Goal: Information Seeking & Learning: Learn about a topic

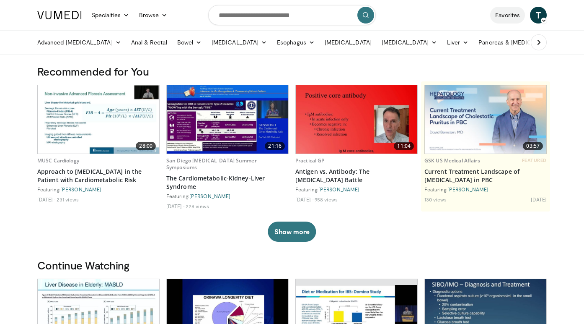
click at [513, 16] on link "Favorites" at bounding box center [507, 15] width 35 height 17
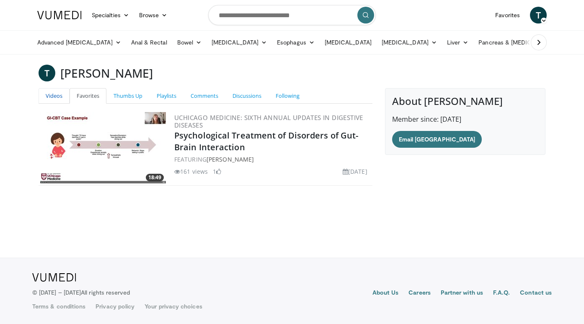
click at [50, 92] on link "Videos" at bounding box center [54, 96] width 31 height 16
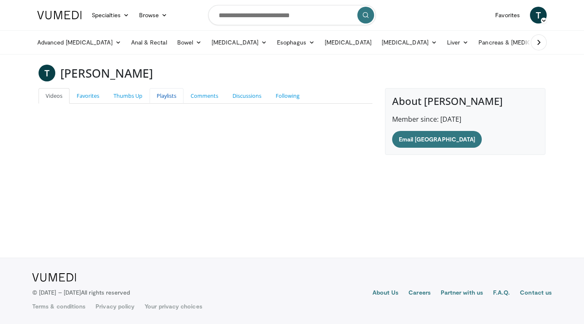
click at [174, 92] on link "Playlists" at bounding box center [167, 96] width 34 height 16
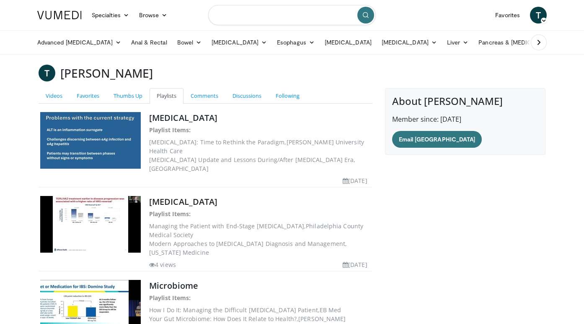
click at [282, 16] on input "Search topics, interventions" at bounding box center [292, 15] width 168 height 20
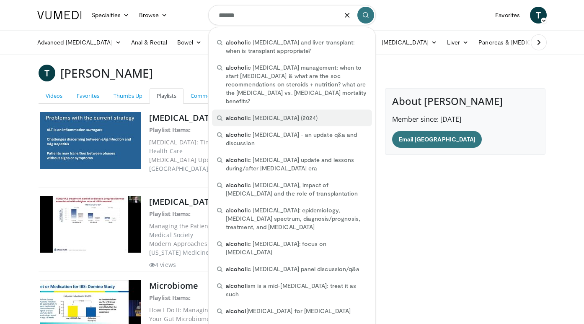
click at [294, 119] on span "alcoholi c liver disease (2024)" at bounding box center [272, 118] width 92 height 8
type input "**********"
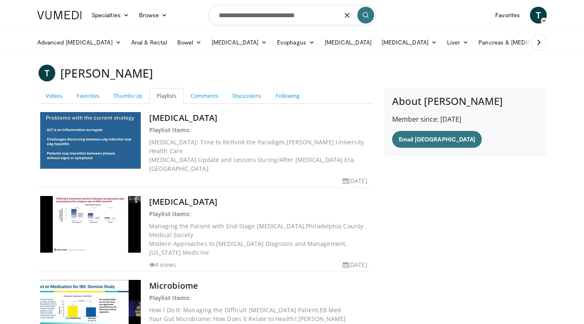
click at [315, 8] on input "**********" at bounding box center [292, 15] width 168 height 20
click at [312, 11] on input "**********" at bounding box center [292, 15] width 168 height 20
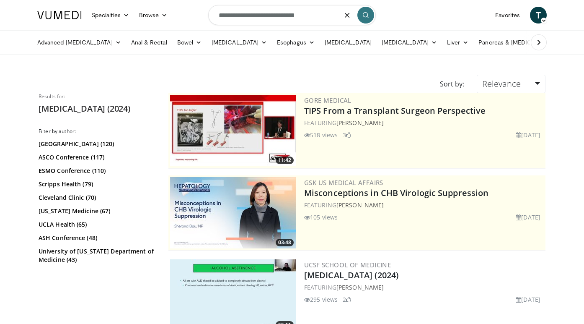
click at [310, 15] on input "**********" at bounding box center [292, 15] width 168 height 20
type input "**********"
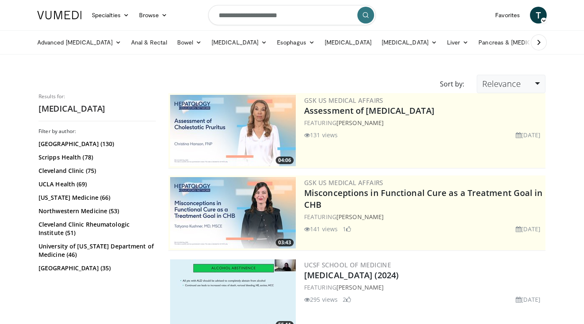
click at [513, 77] on link "Relevance" at bounding box center [511, 84] width 69 height 18
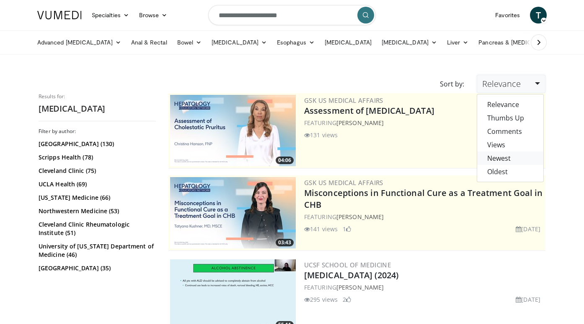
click at [518, 160] on link "Newest" at bounding box center [510, 157] width 66 height 13
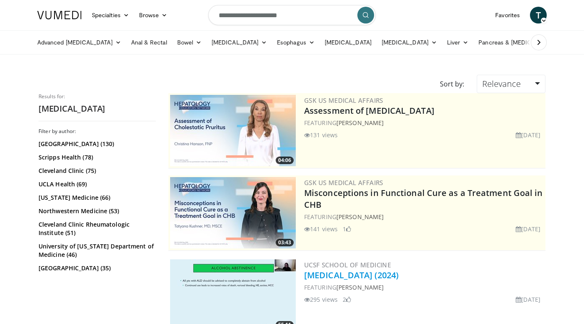
click at [348, 276] on link "[MEDICAL_DATA] (2024)" at bounding box center [351, 274] width 94 height 11
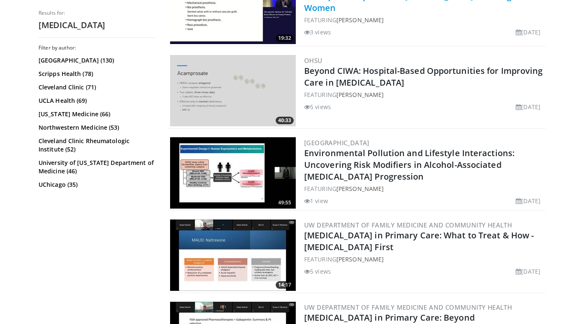
scroll to position [1296, 0]
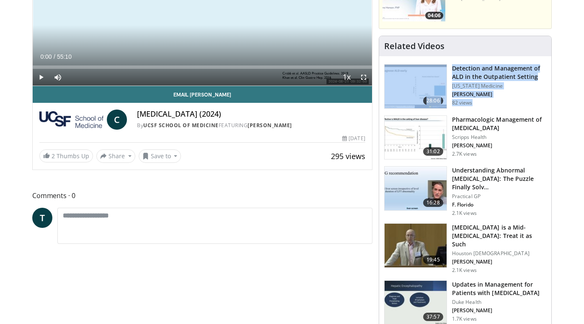
scroll to position [27, 0]
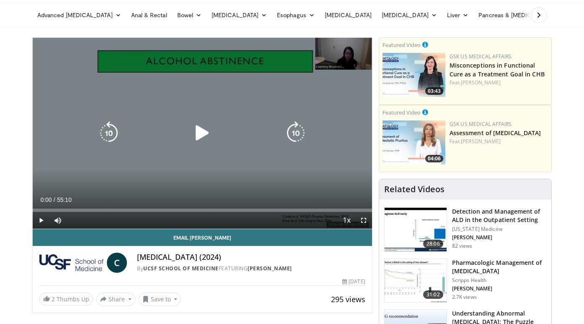
click at [185, 140] on div "Video Player" at bounding box center [203, 132] width 204 height 17
click at [206, 128] on icon "Video Player" at bounding box center [202, 132] width 23 height 23
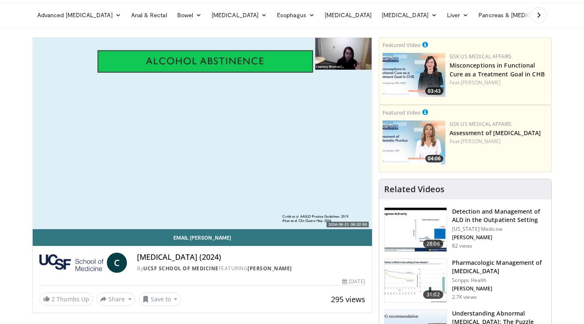
click at [158, 176] on div "10 seconds Tap to unmute" at bounding box center [203, 133] width 340 height 191
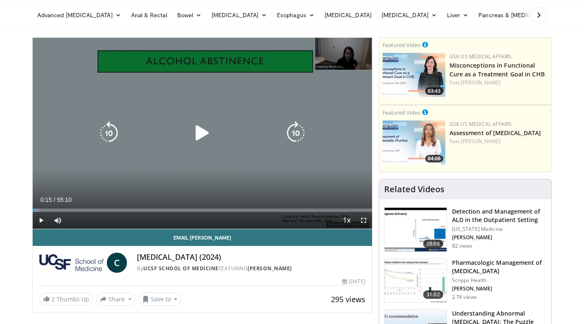
click at [158, 176] on div "10 seconds Tap to unmute" at bounding box center [203, 133] width 340 height 191
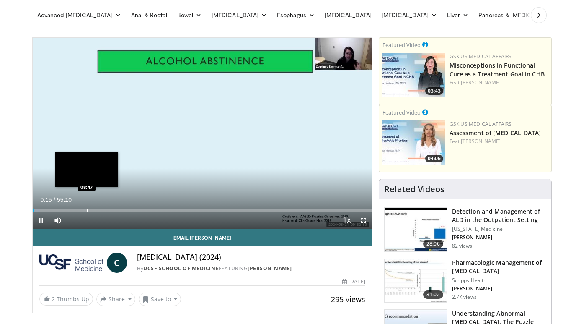
scroll to position [0, 0]
click at [78, 210] on div "Progress Bar" at bounding box center [78, 209] width 1 height 3
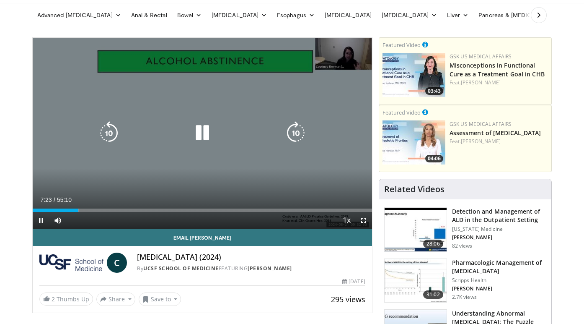
click at [147, 172] on div "10 seconds Tap to unmute" at bounding box center [203, 133] width 340 height 191
click at [196, 133] on icon "Video Player" at bounding box center [202, 132] width 23 height 23
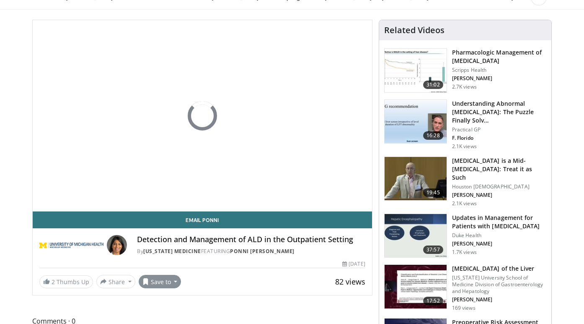
scroll to position [45, 0]
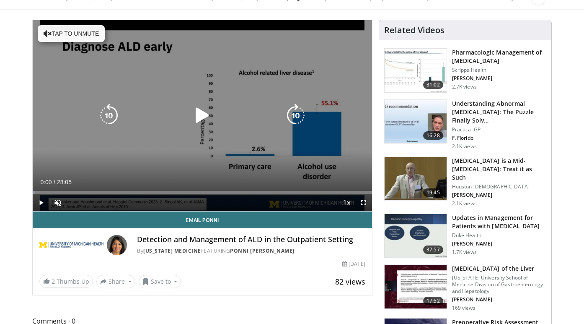
click at [203, 117] on icon "Video Player" at bounding box center [202, 115] width 23 height 23
click at [45, 34] on icon "Video Player" at bounding box center [48, 33] width 8 height 8
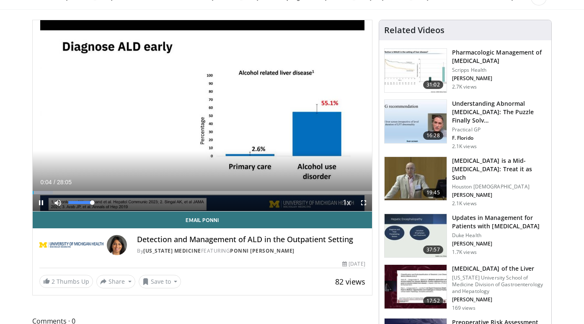
click at [60, 202] on span "Video Player" at bounding box center [57, 202] width 17 height 17
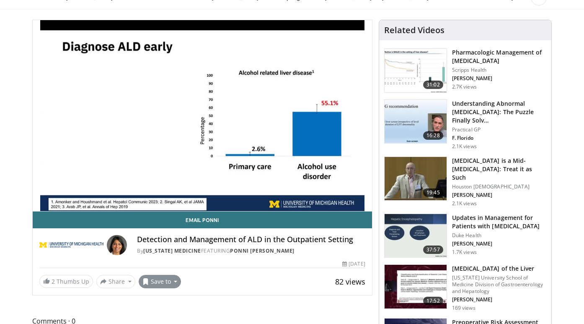
click at [154, 286] on button "Save to" at bounding box center [160, 281] width 43 height 13
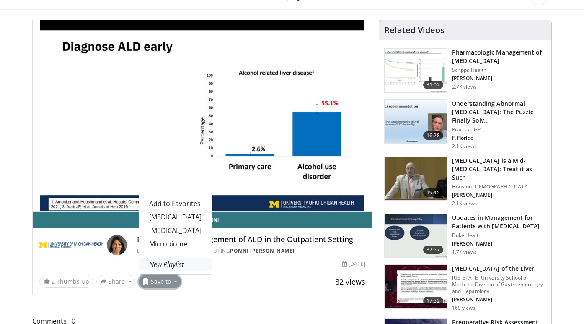
click at [176, 263] on em "New Playlist" at bounding box center [166, 263] width 35 height 9
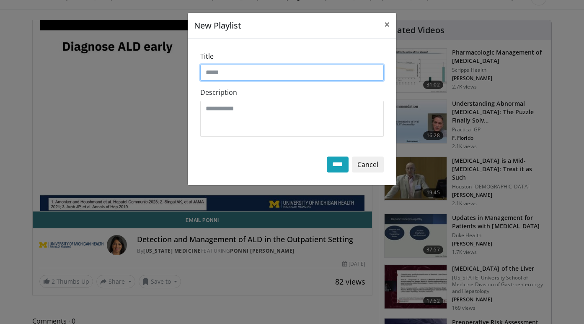
click at [274, 75] on input "Title" at bounding box center [292, 73] width 184 height 16
type input "***"
click at [336, 164] on input "****" at bounding box center [338, 164] width 22 height 16
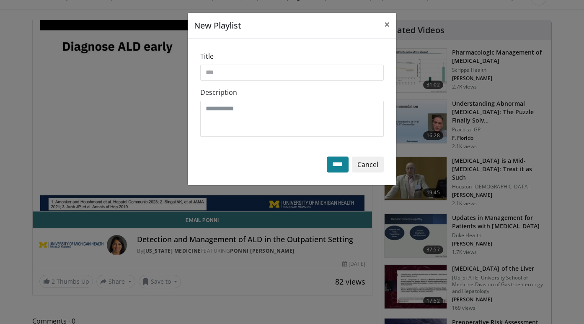
click at [337, 162] on input "****" at bounding box center [338, 164] width 22 height 16
click at [363, 164] on button "Cancel" at bounding box center [368, 164] width 32 height 16
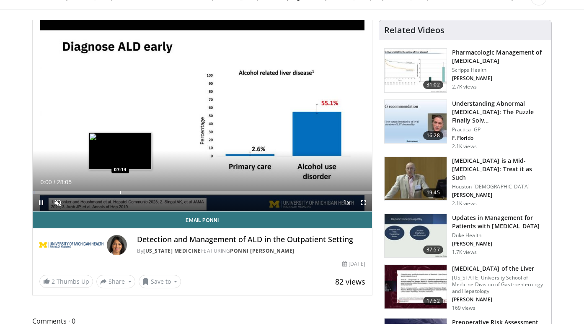
click at [120, 192] on div "Progress Bar" at bounding box center [120, 192] width 1 height 3
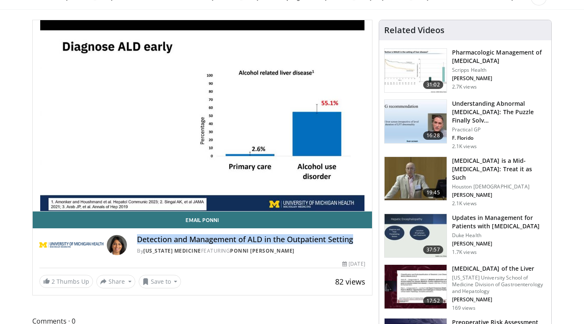
drag, startPoint x: 355, startPoint y: 240, endPoint x: 136, endPoint y: 235, distance: 219.3
click at [136, 235] on div "Detection and Management of ALD in the Outpatient Setting By Michigan Medicine …" at bounding box center [202, 245] width 326 height 20
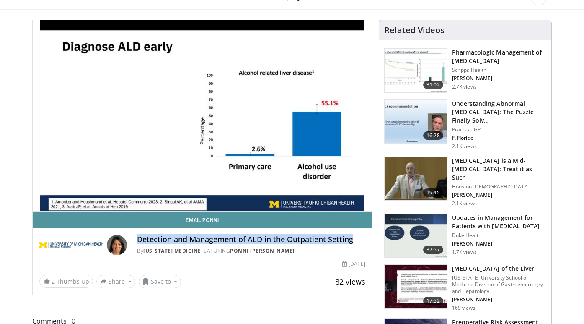
copy h4 "Detection and Management of ALD in the Outpatient Setting"
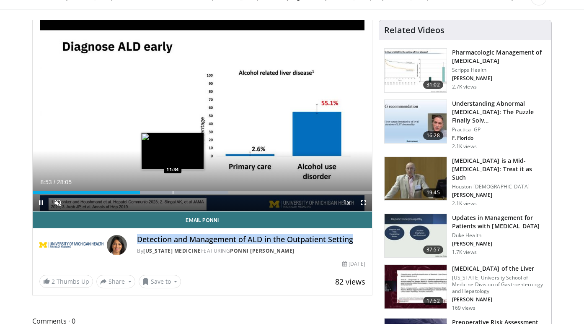
click at [173, 191] on div "Progress Bar" at bounding box center [173, 192] width 1 height 3
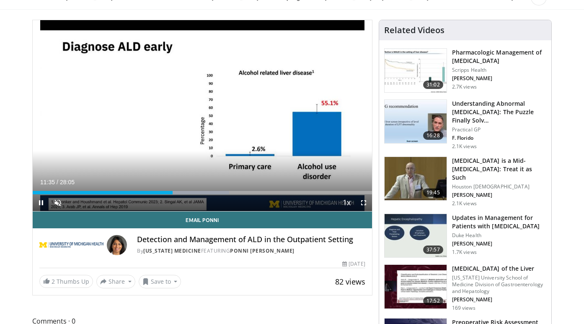
click at [225, 182] on div "Current Time 11:35 / Duration 28:05" at bounding box center [203, 182] width 340 height 8
click at [218, 194] on div "Current Time 11:39 / Duration 28:05 Pause Skip Backward Skip Forward Unmute 0% …" at bounding box center [203, 202] width 340 height 17
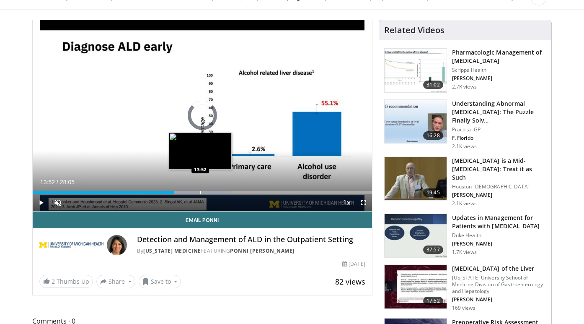
click at [200, 193] on div "Progress Bar" at bounding box center [200, 192] width 1 height 3
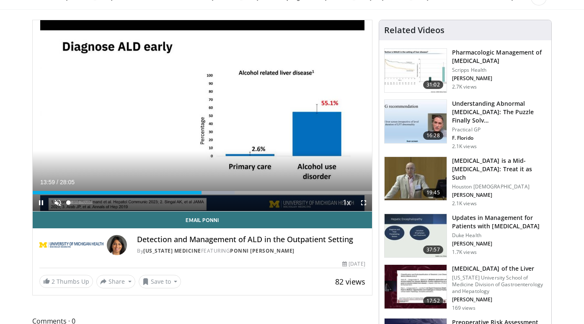
click at [55, 202] on span "Video Player" at bounding box center [57, 202] width 17 height 17
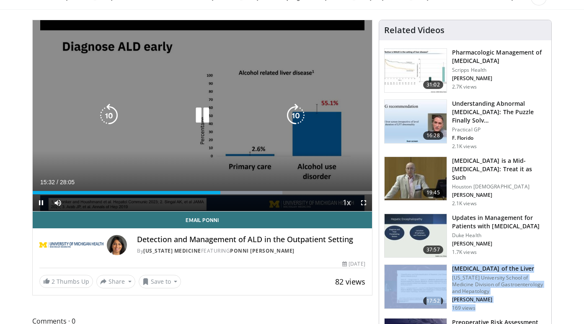
click at [205, 117] on icon "Video Player" at bounding box center [202, 115] width 23 height 23
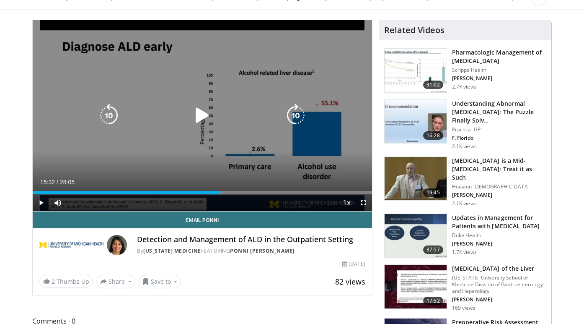
click at [171, 121] on div "Video Player" at bounding box center [203, 115] width 204 height 17
click at [176, 121] on div "Video Player" at bounding box center [203, 115] width 204 height 17
click at [198, 119] on icon "Video Player" at bounding box center [202, 115] width 23 height 23
click at [197, 109] on icon "Video Player" at bounding box center [202, 115] width 23 height 23
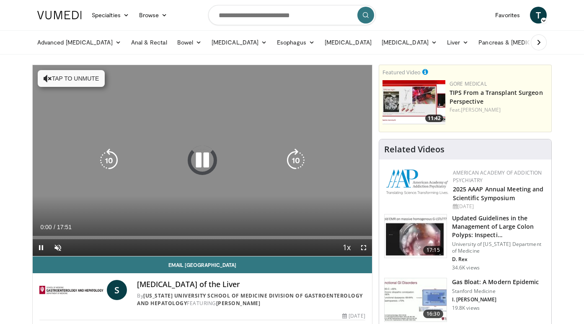
click at [79, 78] on button "Tap to unmute" at bounding box center [71, 78] width 67 height 17
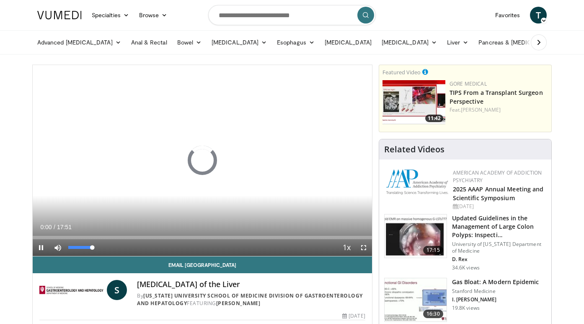
click at [60, 249] on span "Video Player" at bounding box center [57, 247] width 17 height 17
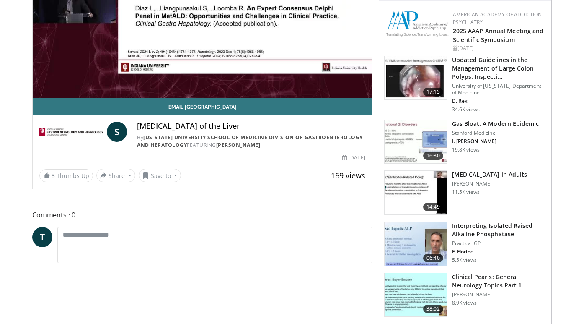
scroll to position [157, 0]
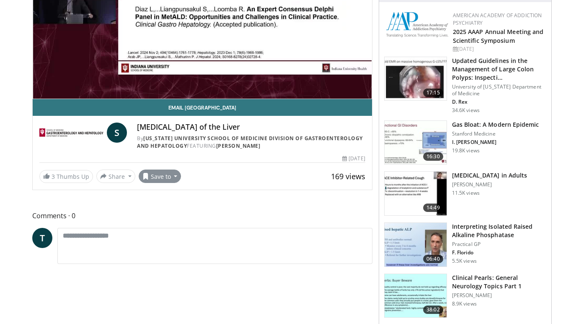
click at [161, 179] on button "Save to" at bounding box center [160, 175] width 43 height 13
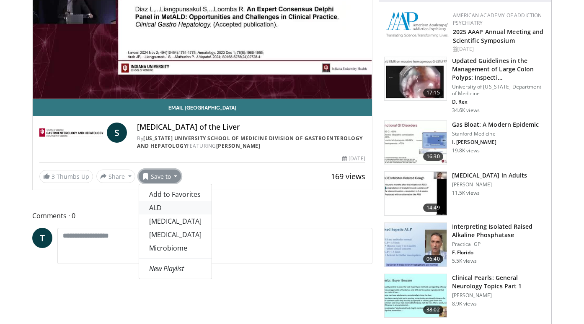
click at [168, 206] on link "ALD" at bounding box center [175, 207] width 73 height 13
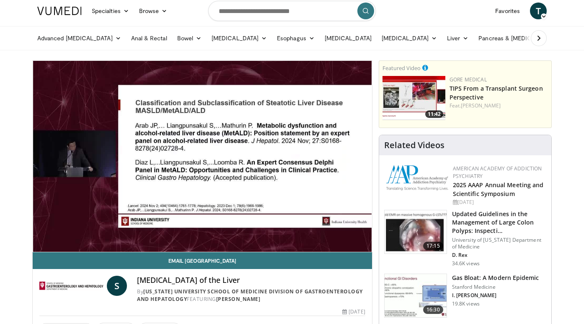
scroll to position [7, 0]
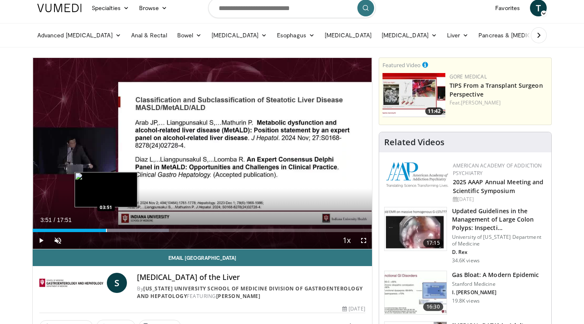
click at [106, 229] on div "Progress Bar" at bounding box center [106, 229] width 1 height 3
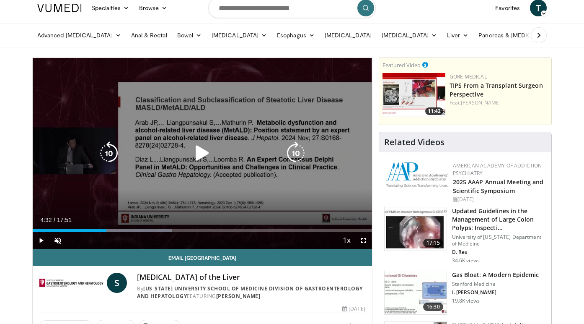
click at [119, 230] on div "Progress Bar" at bounding box center [103, 229] width 140 height 3
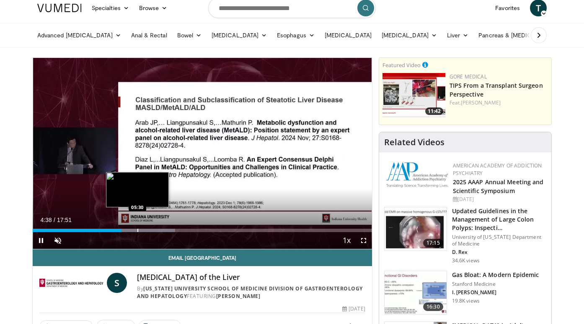
click at [137, 229] on div "Progress Bar" at bounding box center [137, 229] width 1 height 3
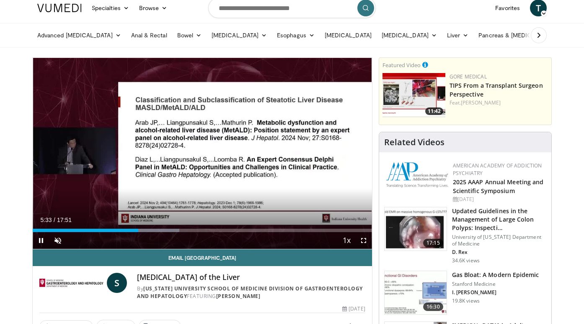
click at [154, 232] on div "Current Time 5:33 / Duration 17:51 Pause Skip Backward Skip Forward Unmute 100%…" at bounding box center [203, 240] width 340 height 17
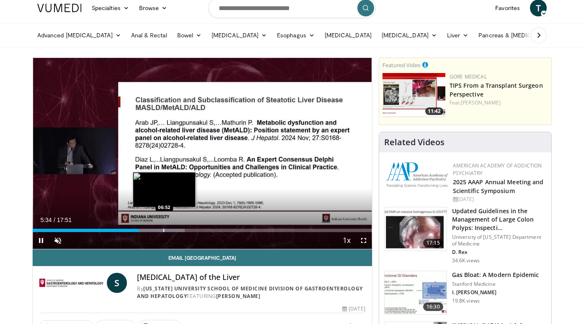
click at [165, 228] on div "Loaded : 44.82% 05:34 06:52" at bounding box center [203, 228] width 340 height 8
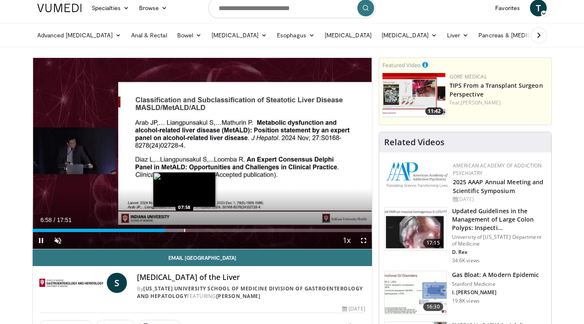
click at [184, 229] on div "Progress Bar" at bounding box center [184, 229] width 1 height 3
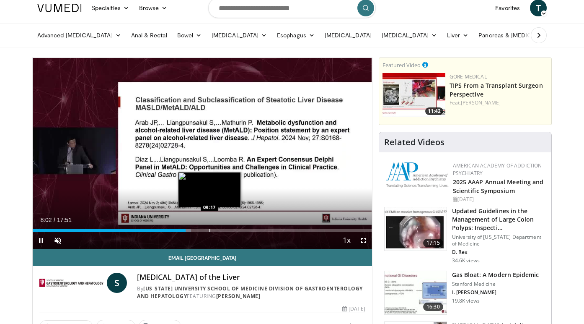
click at [210, 226] on div "Loaded : 46.69% 08:02 09:17" at bounding box center [203, 228] width 340 height 8
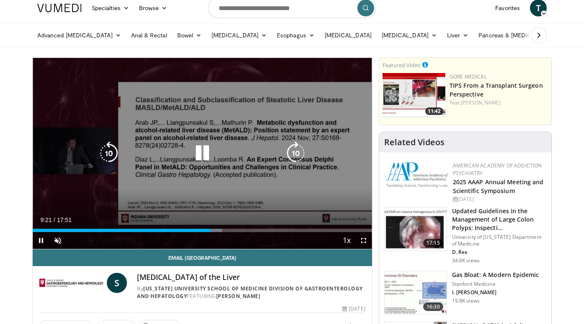
click at [194, 151] on icon "Video Player" at bounding box center [202, 152] width 23 height 23
click at [207, 163] on icon "Video Player" at bounding box center [202, 152] width 23 height 23
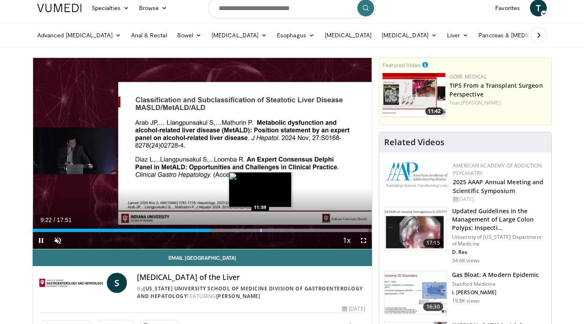
click at [261, 229] on div "Progress Bar" at bounding box center [261, 229] width 1 height 3
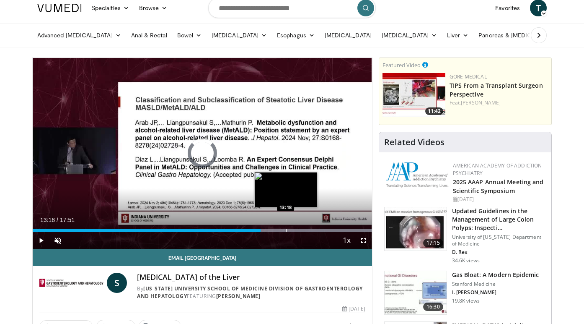
click at [286, 226] on div "Loaded : 99.99% 13:18 13:18" at bounding box center [203, 228] width 340 height 8
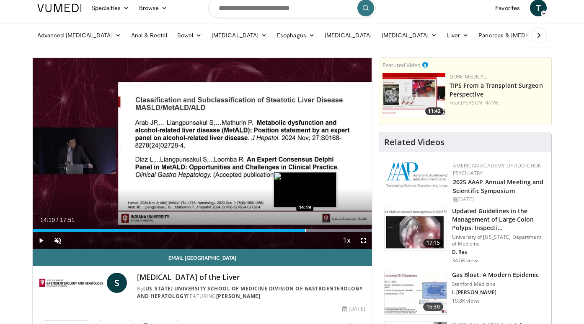
click at [305, 230] on div "Progress Bar" at bounding box center [305, 229] width 1 height 3
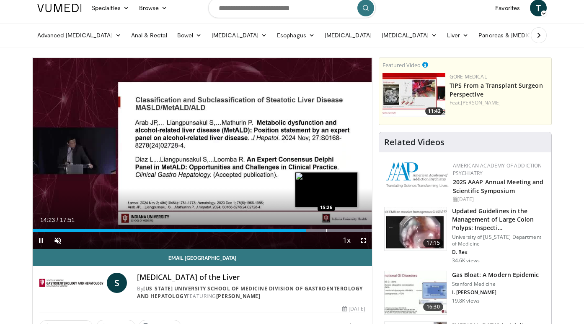
click at [327, 229] on div "Progress Bar" at bounding box center [327, 229] width 1 height 3
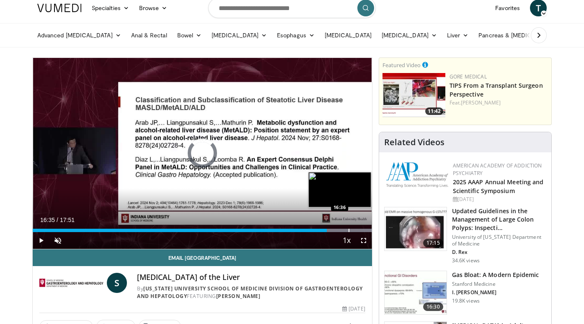
click at [348, 230] on div "Progress Bar" at bounding box center [289, 229] width 165 height 3
click at [359, 230] on div "Progress Bar" at bounding box center [359, 229] width 1 height 3
click at [335, 231] on div "Progress Bar" at bounding box center [335, 229] width 1 height 3
click at [337, 227] on div "Loaded : 99.99% 15:57 16:01" at bounding box center [203, 228] width 340 height 8
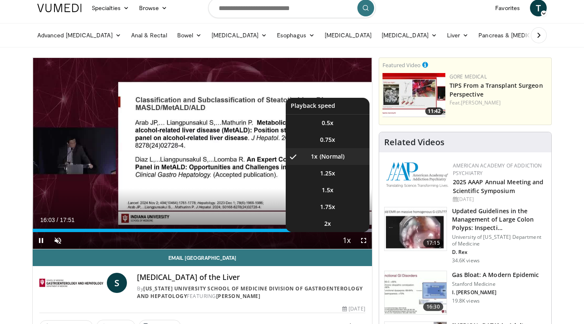
click at [345, 232] on button "Playback Rate" at bounding box center [347, 240] width 17 height 17
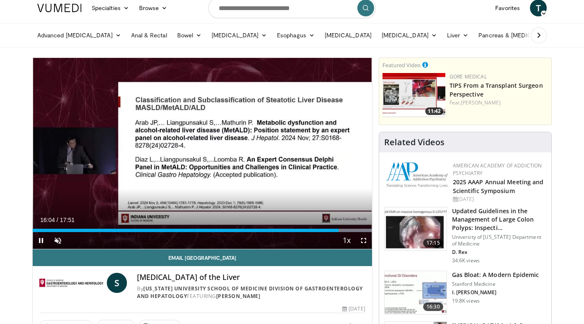
click at [364, 240] on span "Video Player" at bounding box center [363, 240] width 17 height 17
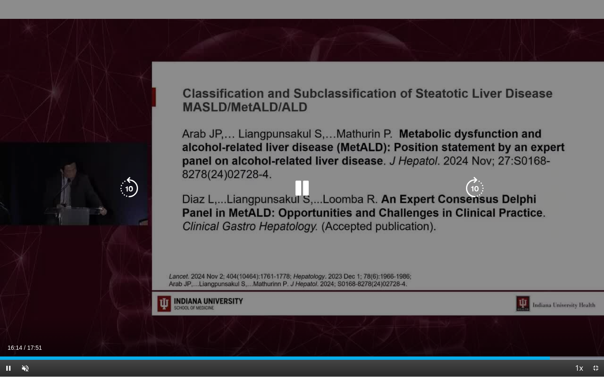
click at [398, 277] on div "10 seconds Tap to unmute" at bounding box center [302, 188] width 604 height 377
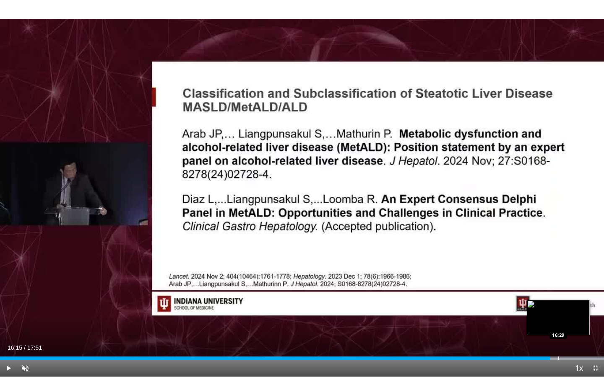
click at [557, 323] on div "Loaded : 99.99% 16:15 16:29" at bounding box center [302, 358] width 604 height 3
drag, startPoint x: 553, startPoint y: 358, endPoint x: 548, endPoint y: 358, distance: 5.0
click at [548, 323] on div "Loaded : 0.00% 16:12 16:12" at bounding box center [302, 358] width 604 height 3
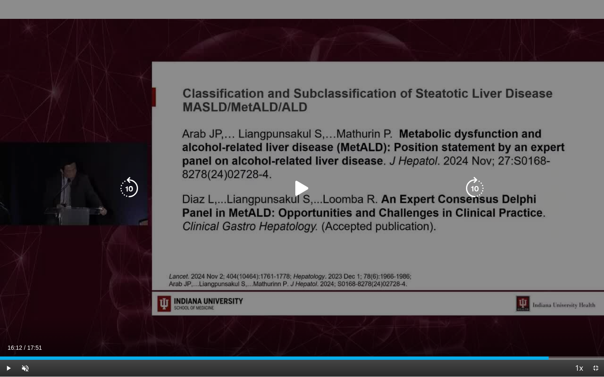
click at [475, 190] on icon "Video Player" at bounding box center [474, 188] width 23 height 23
click at [293, 188] on icon "Video Player" at bounding box center [301, 188] width 23 height 23
click at [484, 323] on div "10 seconds Tap to unmute" at bounding box center [302, 188] width 604 height 377
click at [386, 94] on div "10 seconds Tap to unmute" at bounding box center [302, 188] width 604 height 377
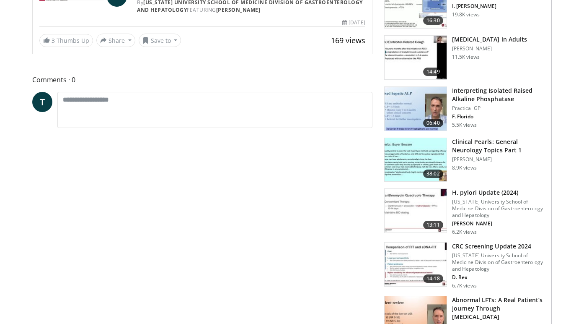
scroll to position [296, 0]
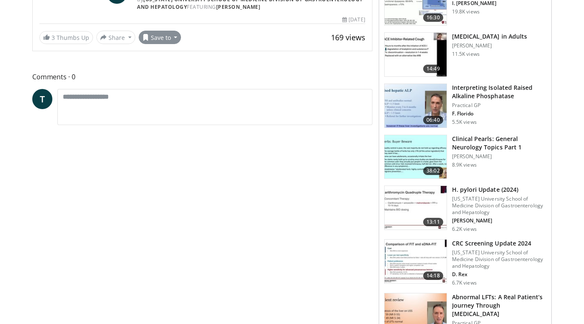
click at [156, 42] on button "Save to" at bounding box center [160, 37] width 43 height 13
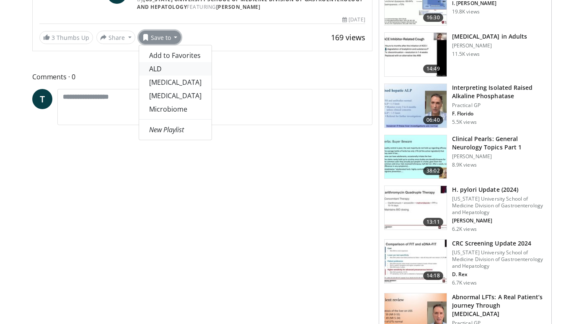
click at [162, 69] on link "ALD" at bounding box center [175, 68] width 73 height 13
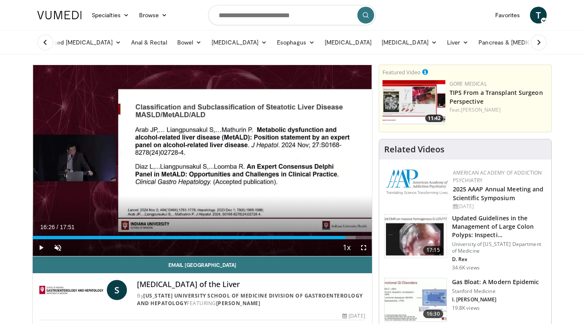
scroll to position [0, 0]
click at [44, 246] on span "Video Player" at bounding box center [41, 247] width 17 height 17
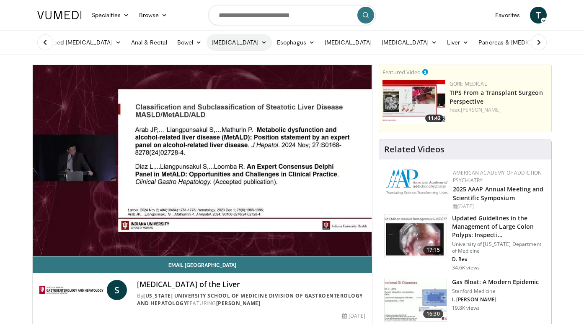
click at [228, 42] on link "[MEDICAL_DATA]" at bounding box center [239, 42] width 65 height 17
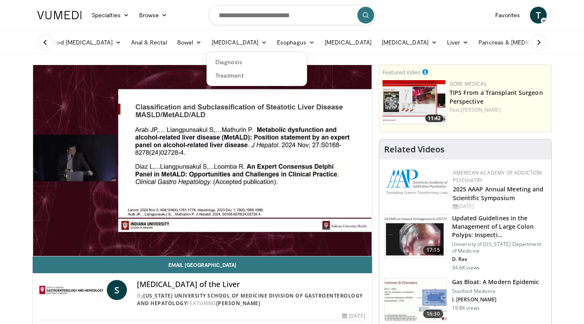
click at [541, 41] on icon at bounding box center [539, 42] width 8 height 8
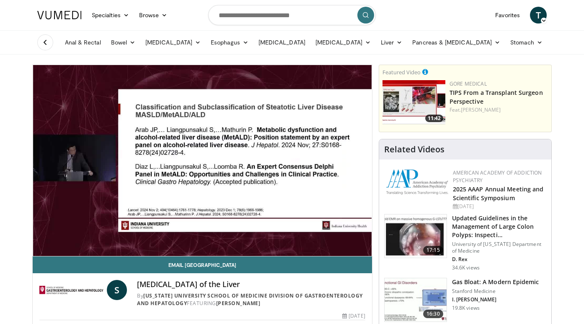
click at [41, 41] on icon at bounding box center [45, 42] width 8 height 8
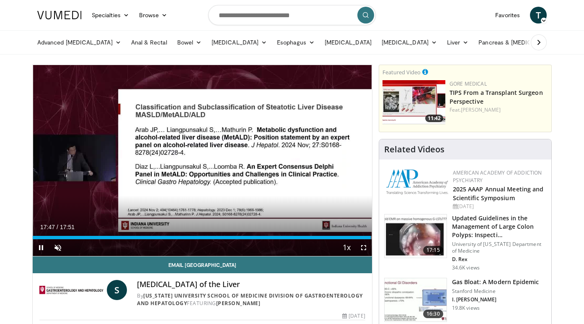
click at [319, 239] on div "Current Time 17:47 / Duration 17:51 Pause Skip Backward Skip Forward Unmute 0% …" at bounding box center [203, 247] width 340 height 17
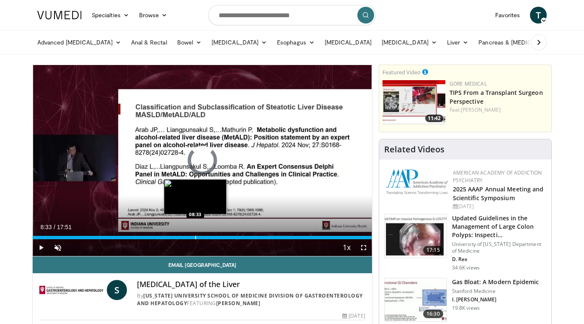
click at [195, 234] on div "Loaded : 99.99% 08:33 08:33" at bounding box center [203, 235] width 340 height 8
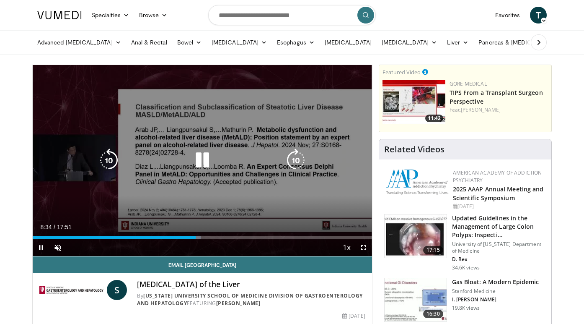
click at [207, 156] on icon "Video Player" at bounding box center [202, 159] width 23 height 23
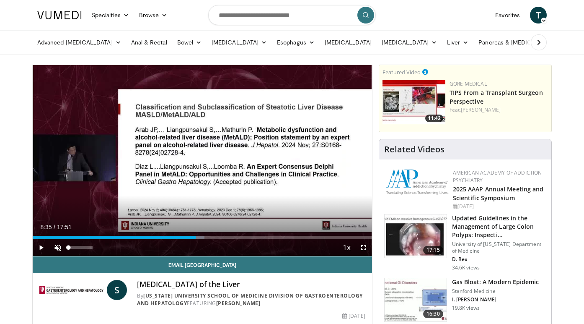
click at [54, 246] on span "Video Player" at bounding box center [57, 247] width 17 height 17
click at [45, 246] on span "Video Player" at bounding box center [41, 247] width 17 height 17
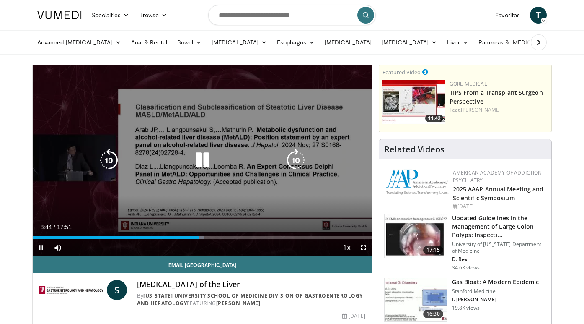
click at [203, 166] on icon "Video Player" at bounding box center [202, 159] width 23 height 23
click at [198, 165] on icon "Video Player" at bounding box center [202, 159] width 23 height 23
click at [211, 156] on icon "Video Player" at bounding box center [202, 159] width 23 height 23
click at [206, 158] on icon "Video Player" at bounding box center [202, 159] width 23 height 23
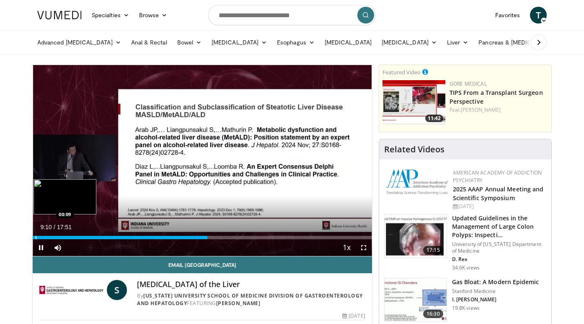
click at [36, 236] on div "Progress Bar" at bounding box center [36, 237] width 1 height 3
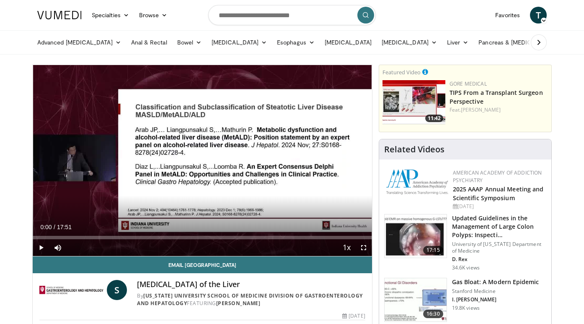
drag, startPoint x: 36, startPoint y: 236, endPoint x: 21, endPoint y: 236, distance: 15.1
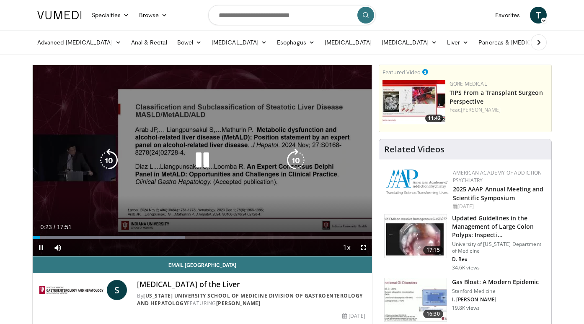
click at [199, 166] on icon "Video Player" at bounding box center [202, 159] width 23 height 23
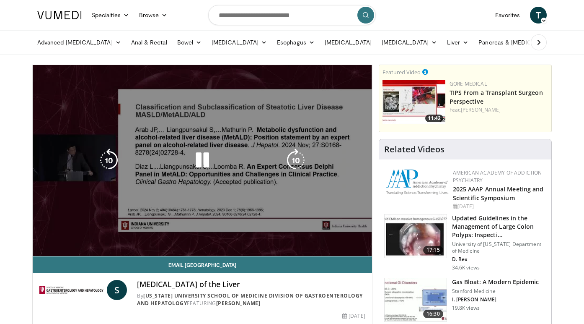
click at [226, 194] on div "10 seconds Tap to unmute" at bounding box center [203, 160] width 340 height 191
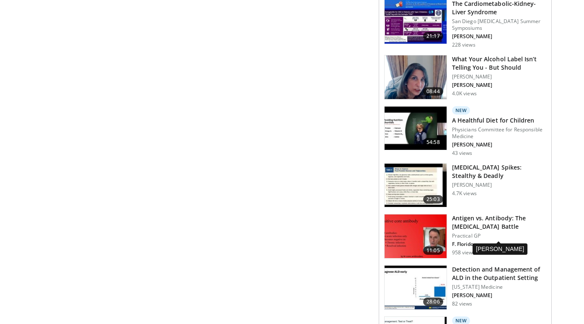
scroll to position [702, 0]
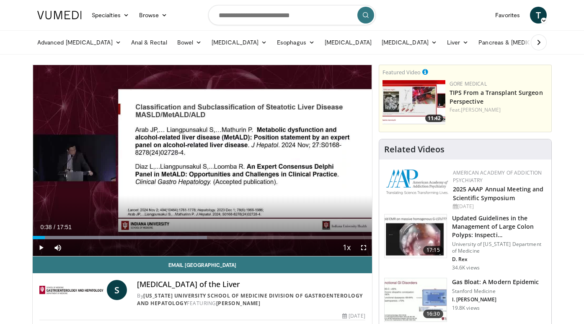
scroll to position [0, 0]
click at [39, 251] on span "Video Player" at bounding box center [41, 247] width 17 height 17
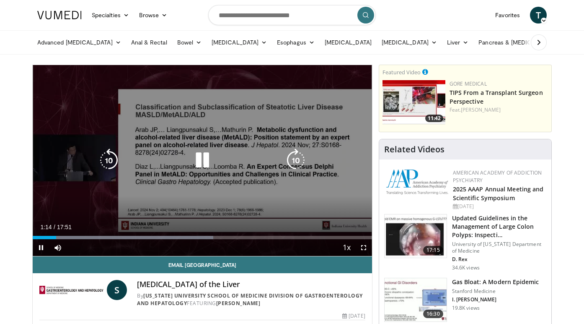
click at [204, 161] on icon "Video Player" at bounding box center [202, 159] width 23 height 23
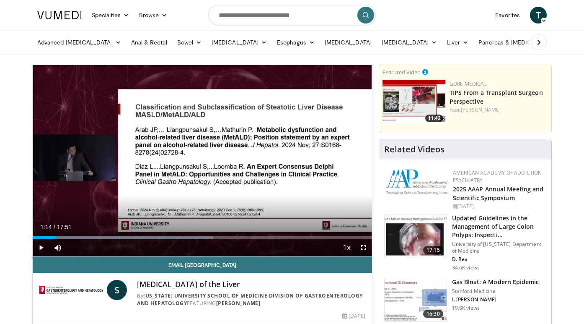
click at [181, 160] on div "10 seconds Tap to unmute" at bounding box center [203, 160] width 340 height 191
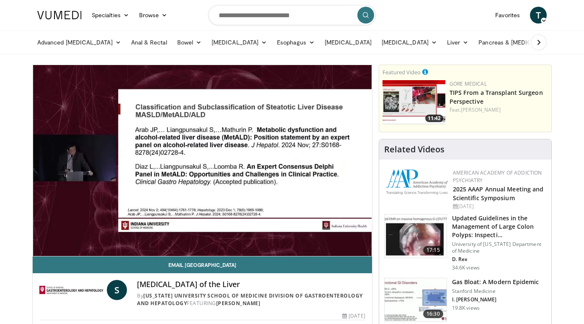
click at [181, 160] on div "10 seconds Tap to unmute" at bounding box center [203, 160] width 340 height 191
